Goal: Find specific page/section: Find specific page/section

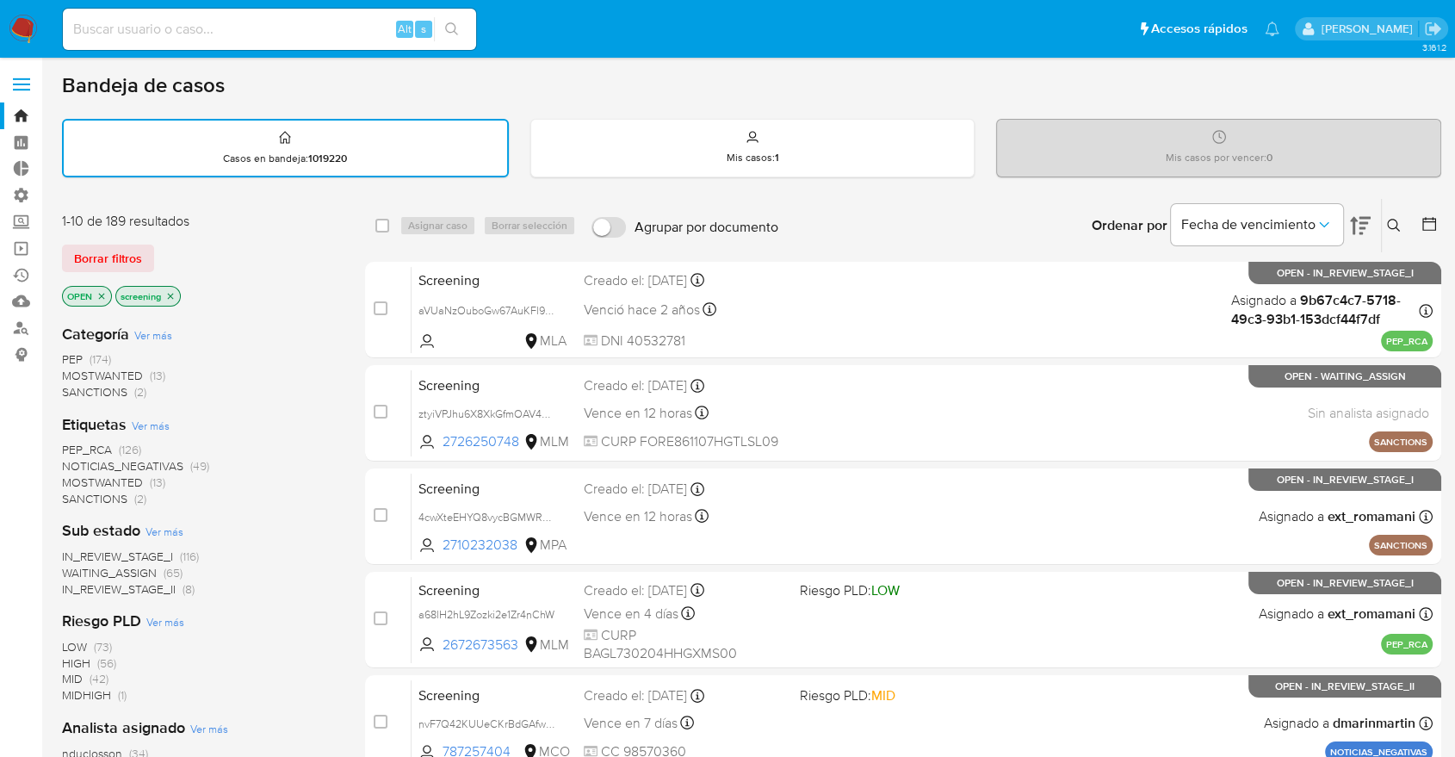
click at [168, 245] on div "Borrar filtros" at bounding box center [200, 259] width 276 height 28
click at [170, 245] on div "Borrar filtros" at bounding box center [200, 259] width 276 height 28
click at [1025, 25] on ul "Pausado Ver notificaciones Alt s Accesos rápidos Presiona las siguientes teclas…" at bounding box center [671, 28] width 1234 height 43
click at [161, 246] on div "Borrar filtros" at bounding box center [200, 259] width 276 height 28
click at [157, 253] on div "Borrar filtros" at bounding box center [200, 259] width 276 height 28
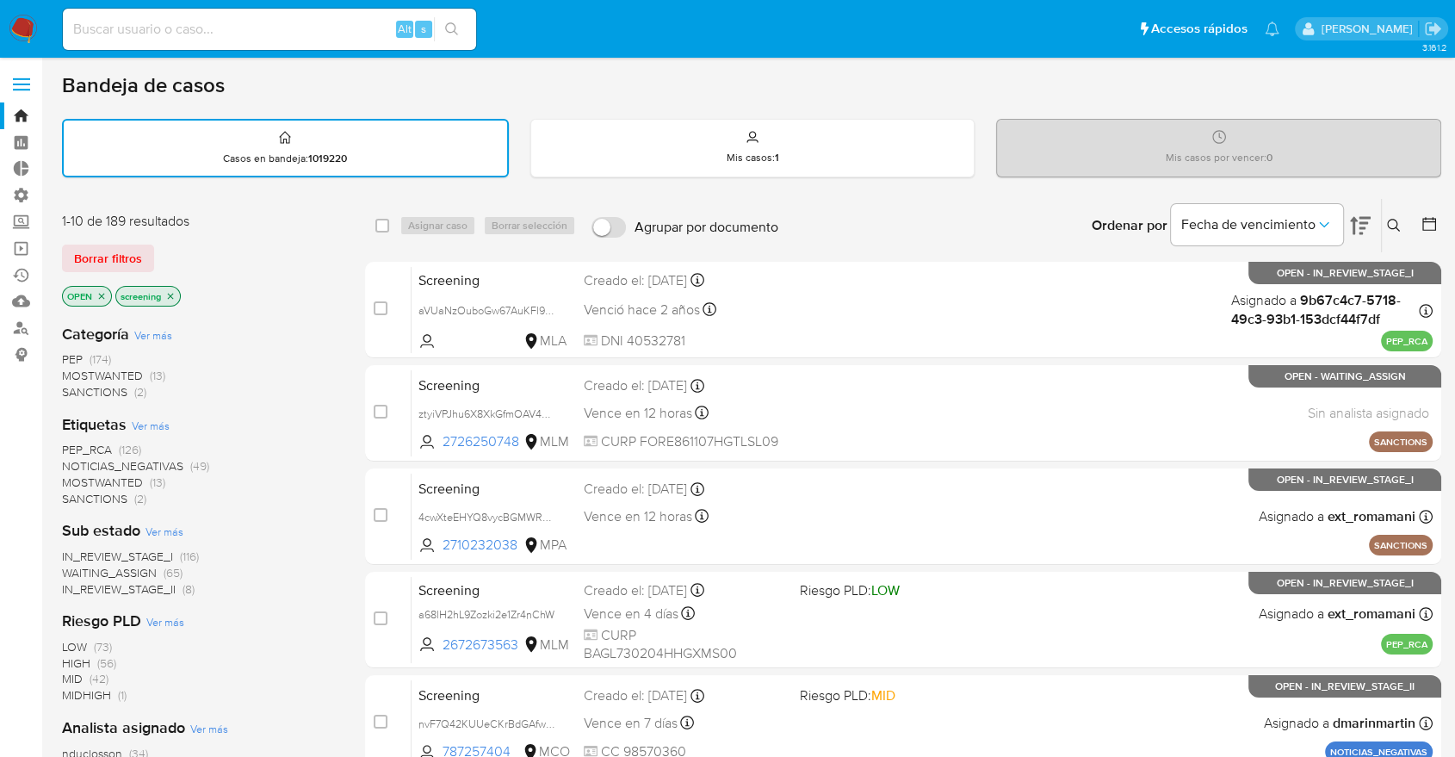
click at [158, 249] on div "Borrar filtros" at bounding box center [200, 259] width 276 height 28
click at [165, 253] on div "Borrar filtros" at bounding box center [200, 259] width 276 height 28
click at [158, 249] on div "Borrar filtros" at bounding box center [200, 259] width 276 height 28
click at [163, 250] on div "Borrar filtros" at bounding box center [200, 259] width 276 height 28
click at [1291, 84] on div "Bandeja de casos" at bounding box center [751, 85] width 1379 height 26
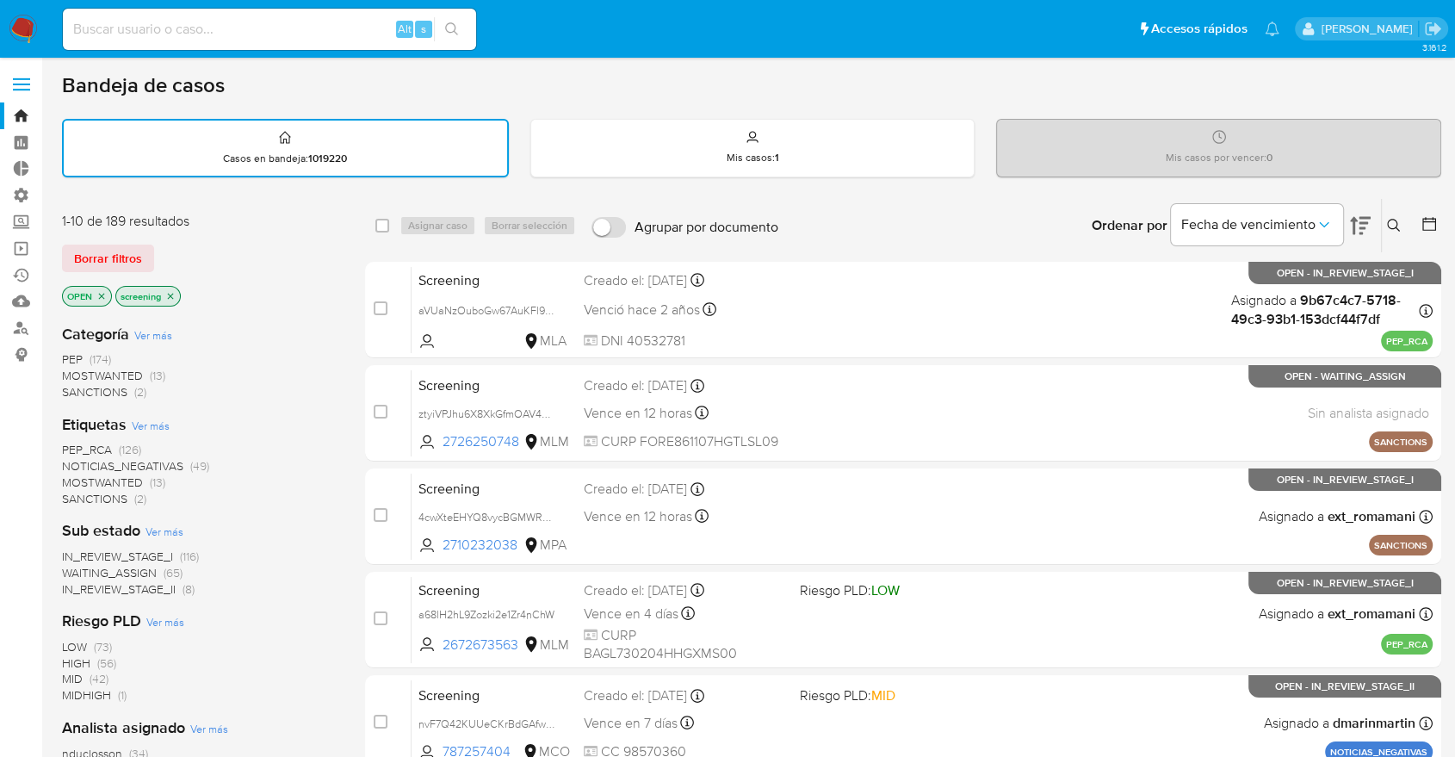
click at [1285, 81] on div "Bandeja de casos" at bounding box center [751, 85] width 1379 height 26
click at [75, 493] on span "SANCTIONS" at bounding box center [94, 498] width 65 height 17
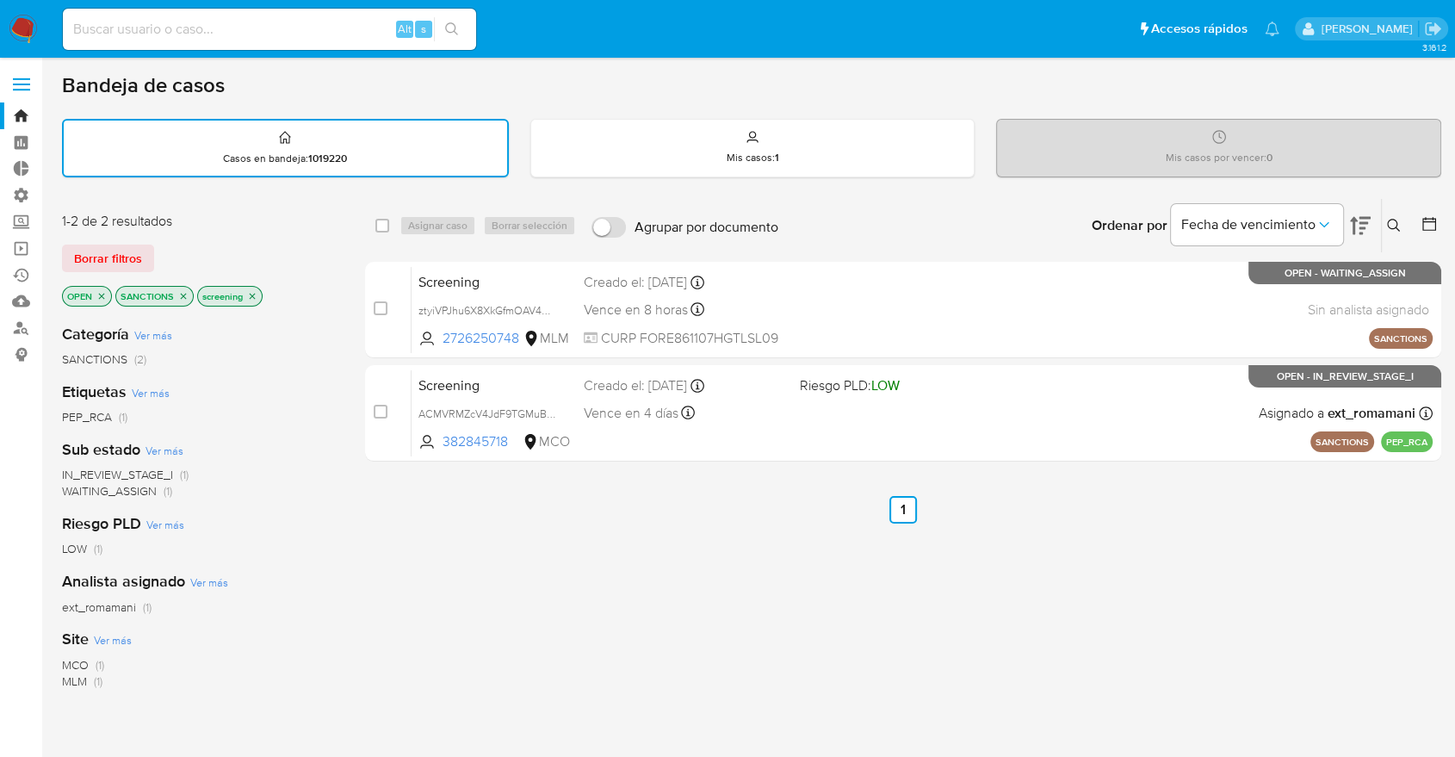
click at [184, 294] on icon "close-filter" at bounding box center [183, 296] width 10 height 10
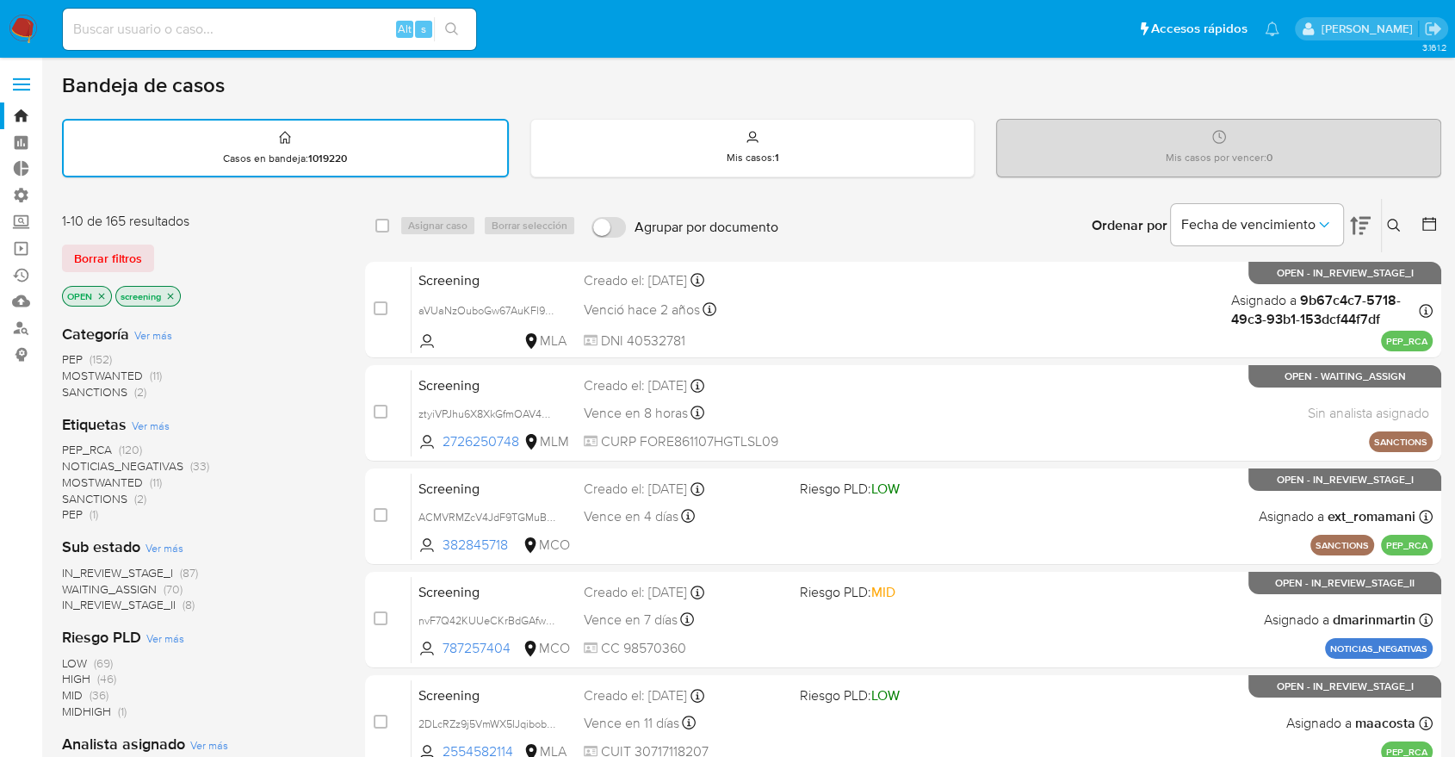
click at [157, 246] on div "Borrar filtros" at bounding box center [200, 259] width 276 height 28
